Goal: Understand process/instructions: Learn how to perform a task or action

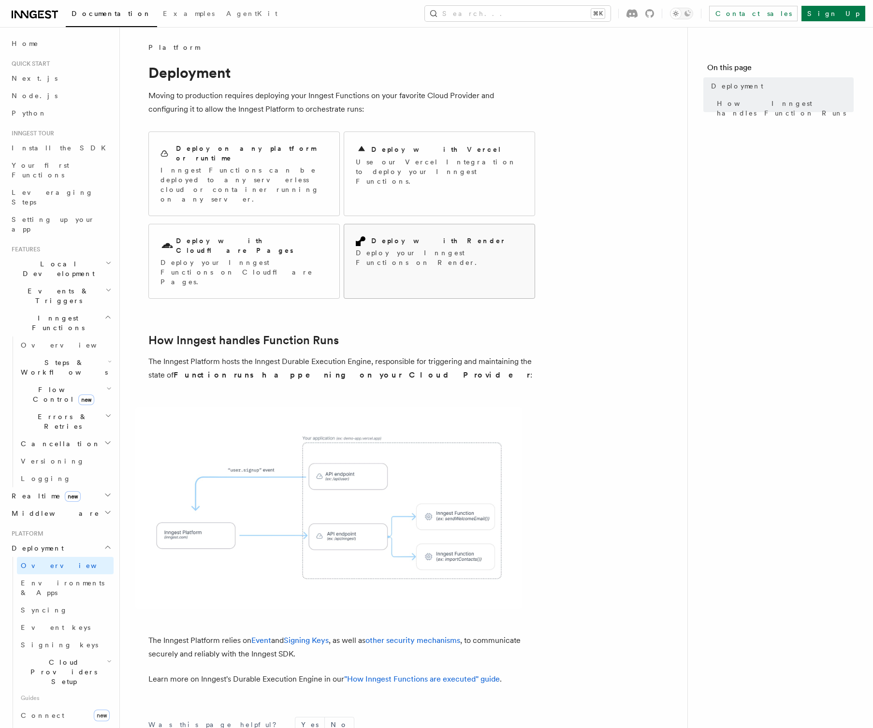
click at [400, 230] on div "Deploy with Render Deploy your Inngest Functions on Render." at bounding box center [439, 251] width 190 height 55
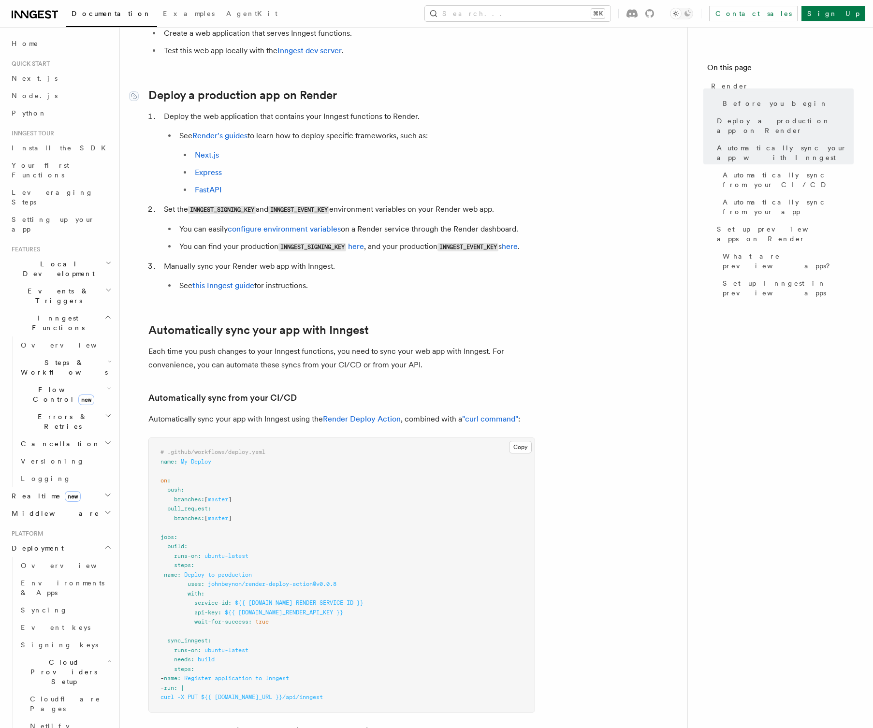
scroll to position [199, 0]
click at [296, 208] on code "INNGEST_EVENT_KEY" at bounding box center [298, 209] width 61 height 8
copy code "INNGEST_EVENT_KEY"
click at [517, 247] on link "here" at bounding box center [510, 245] width 16 height 9
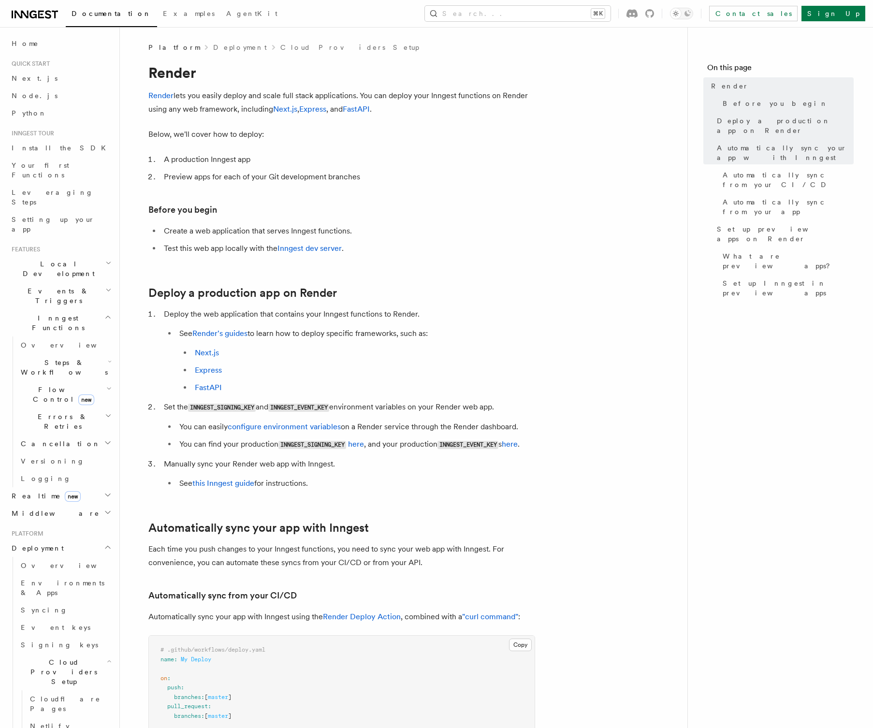
click at [479, 443] on code "INNGEST_EVENT_KEY" at bounding box center [467, 445] width 61 height 8
copy li "INNGEST_EVENT_KEY s"
click at [500, 473] on li "Manually sync your Render web app with Inngest. See this Inngest guide for inst…" at bounding box center [348, 473] width 374 height 33
drag, startPoint x: 444, startPoint y: 446, endPoint x: 501, endPoint y: 441, distance: 57.3
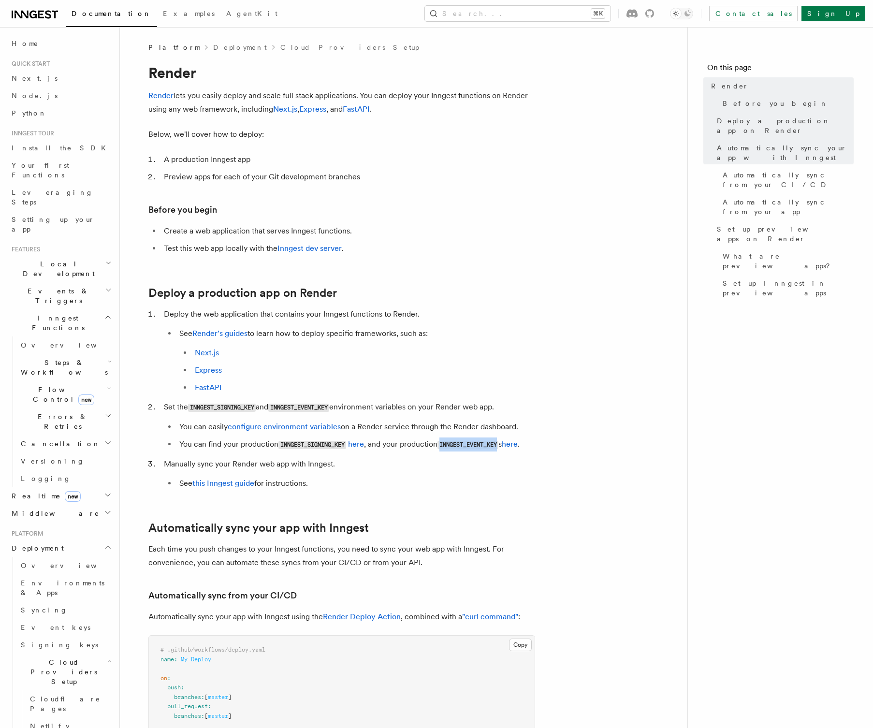
click at [498, 441] on code "INNGEST_EVENT_KEY" at bounding box center [467, 445] width 61 height 8
copy code "INNGEST_EVENT_KEY"
